Goal: Transaction & Acquisition: Purchase product/service

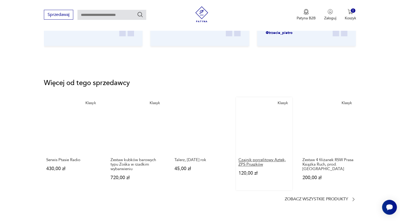
scroll to position [635, 0]
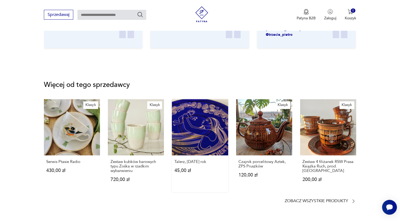
click at [201, 127] on link "Talerz, [DATE] rok 45,00 zł" at bounding box center [200, 145] width 56 height 93
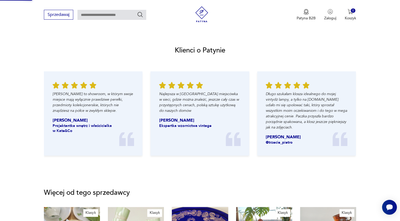
scroll to position [369, 0]
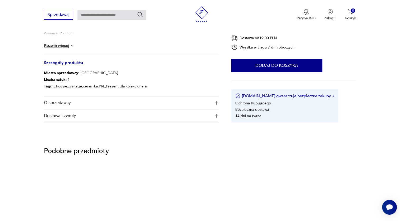
scroll to position [212, 0]
